Goal: Task Accomplishment & Management: Complete application form

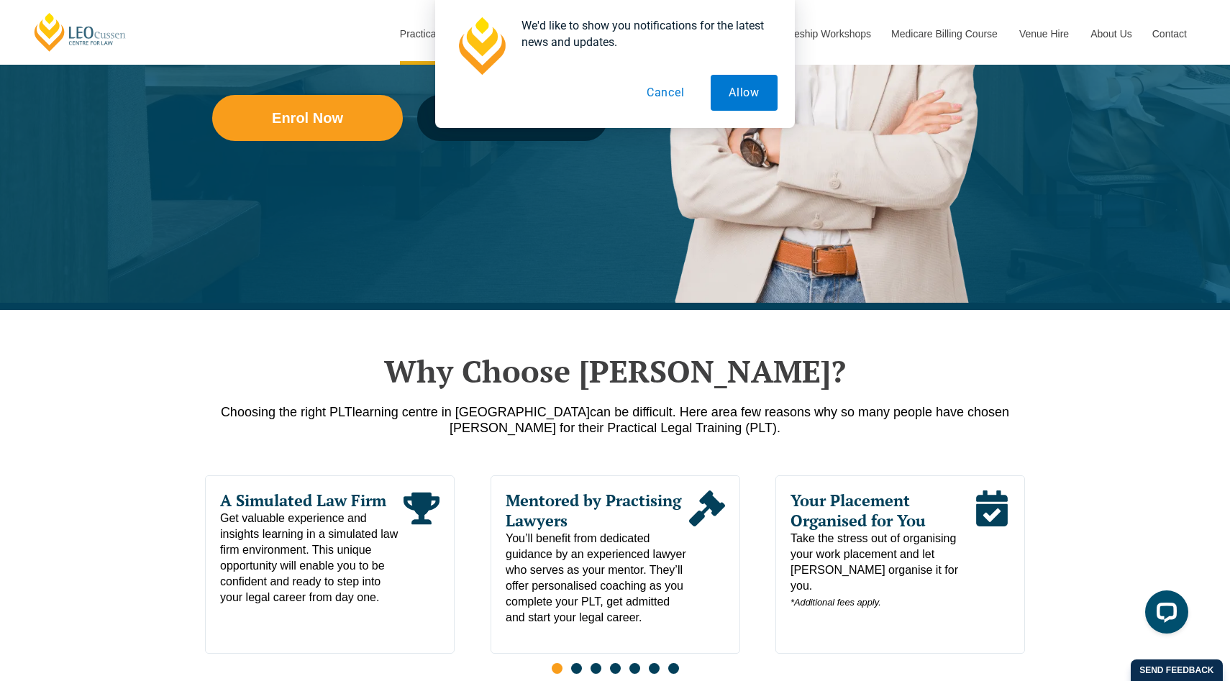
scroll to position [430, 0]
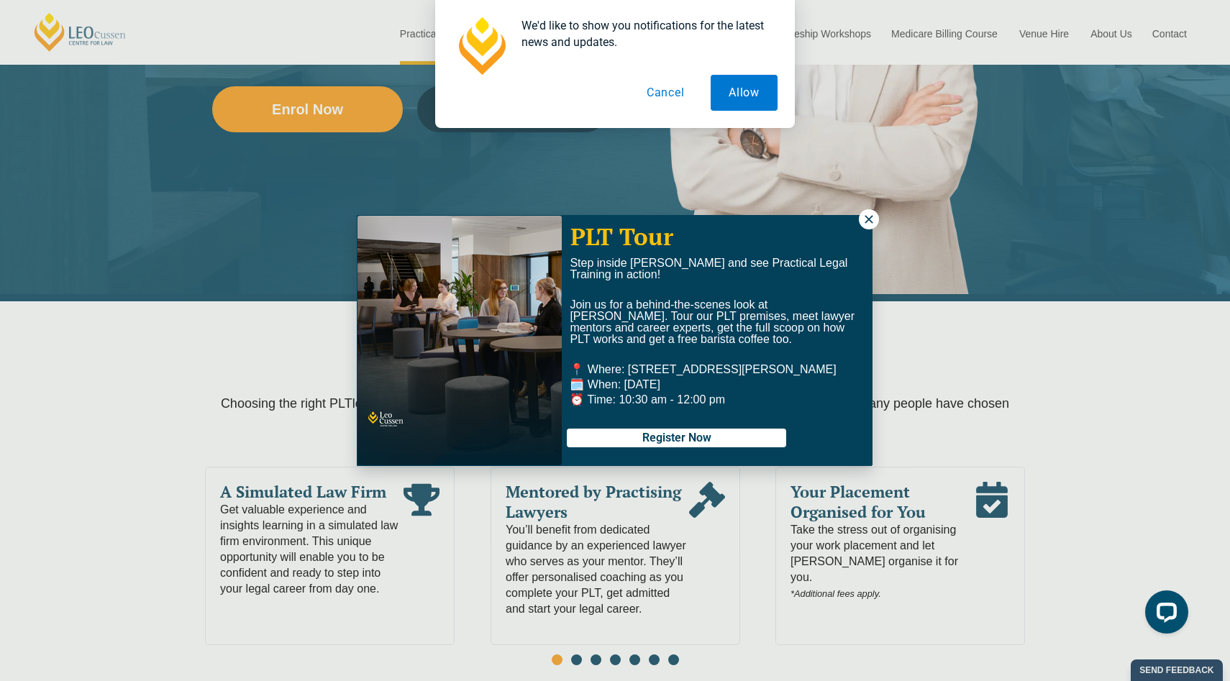
click at [870, 214] on icon at bounding box center [868, 219] width 13 height 13
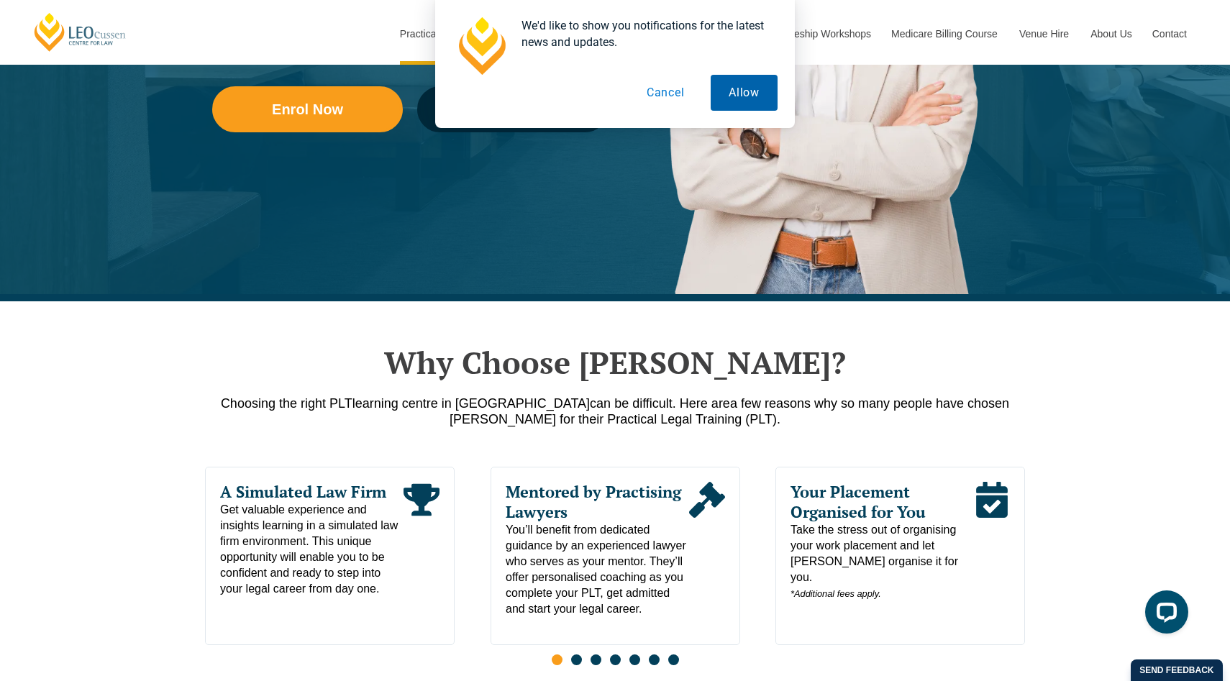
click at [752, 100] on button "Allow" at bounding box center [744, 93] width 67 height 36
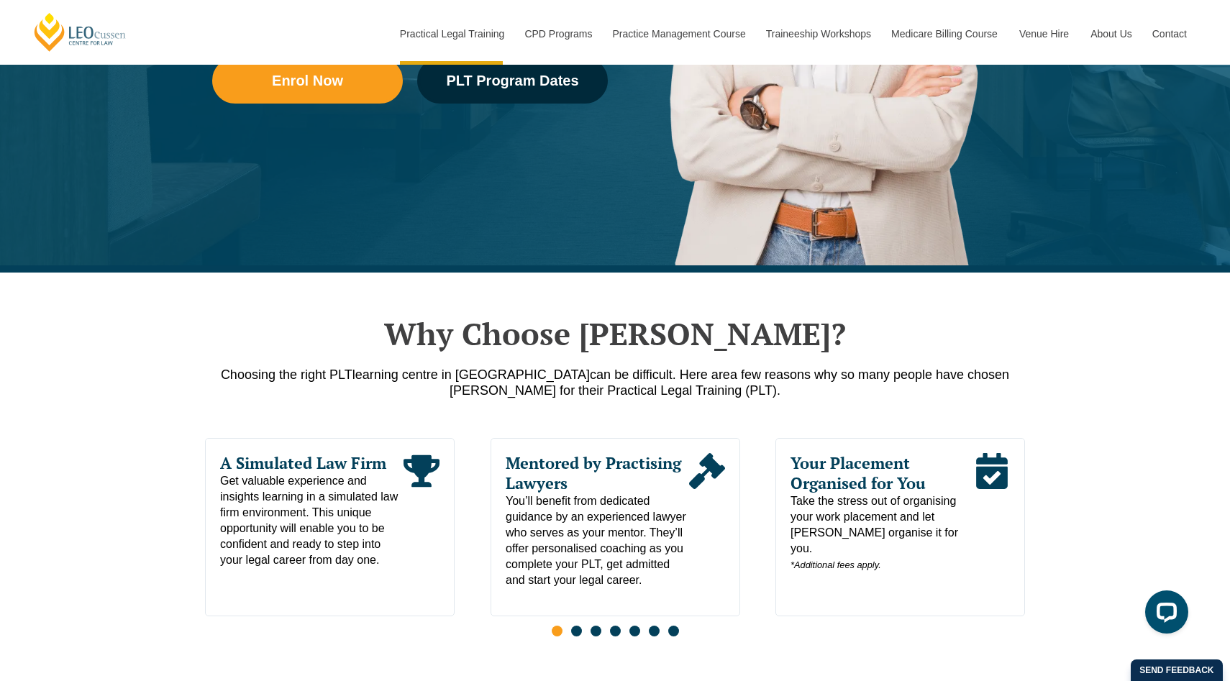
scroll to position [470, 0]
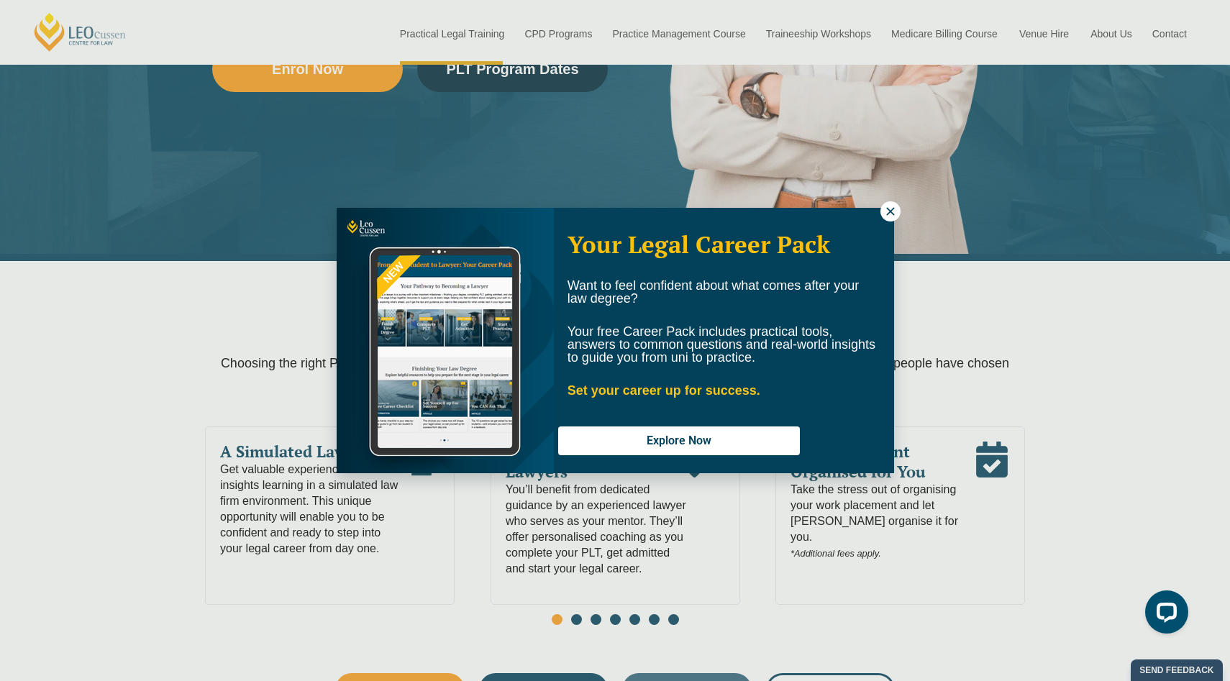
click at [886, 210] on icon at bounding box center [890, 211] width 13 height 13
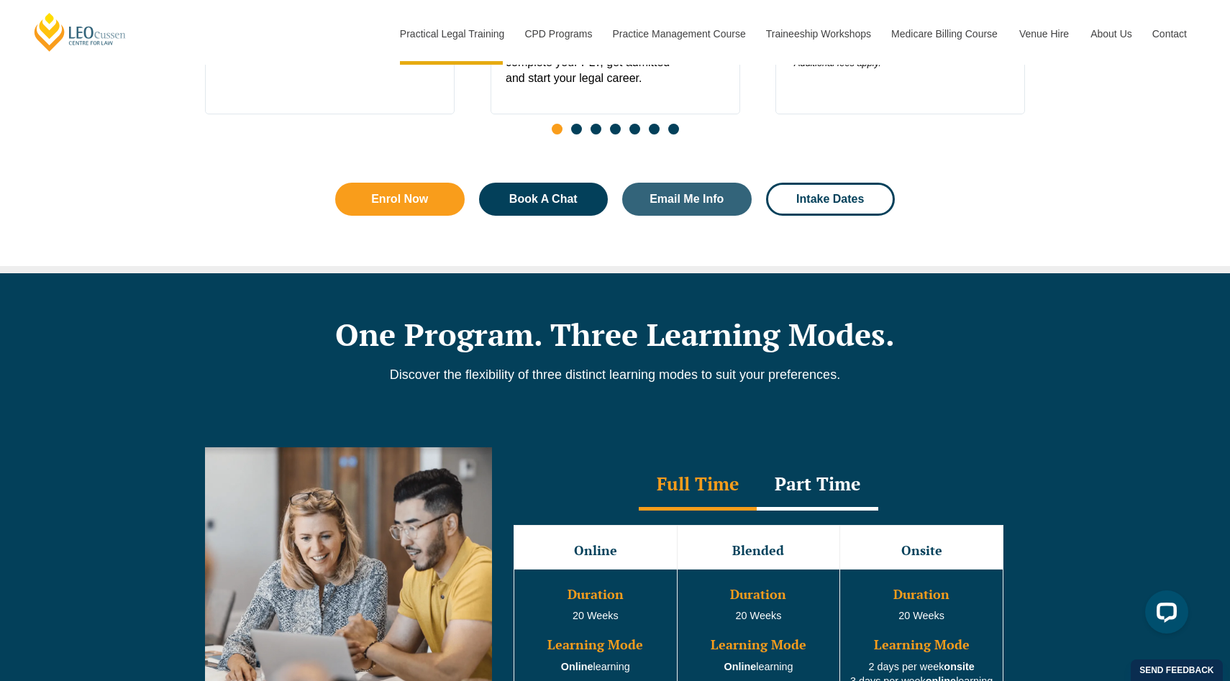
scroll to position [1064, 0]
